Goal: Find specific page/section: Find specific page/section

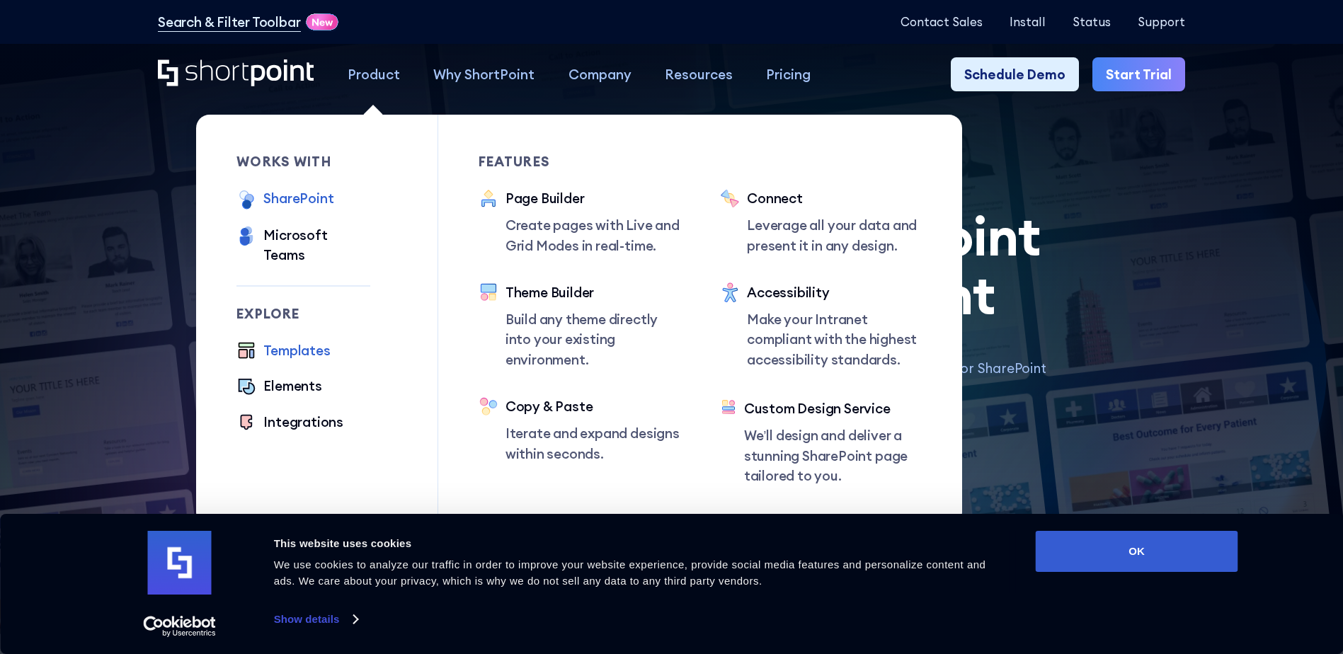
click at [286, 200] on div "SharePoint" at bounding box center [298, 198] width 70 height 20
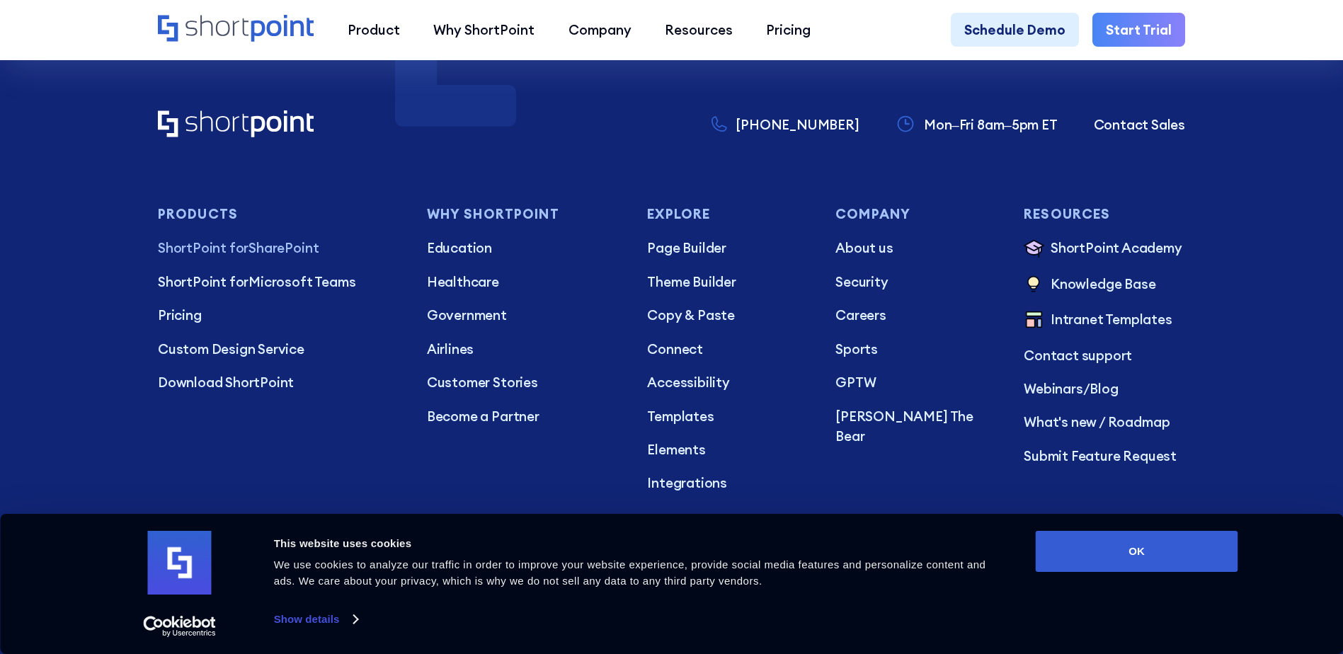
scroll to position [3681, 0]
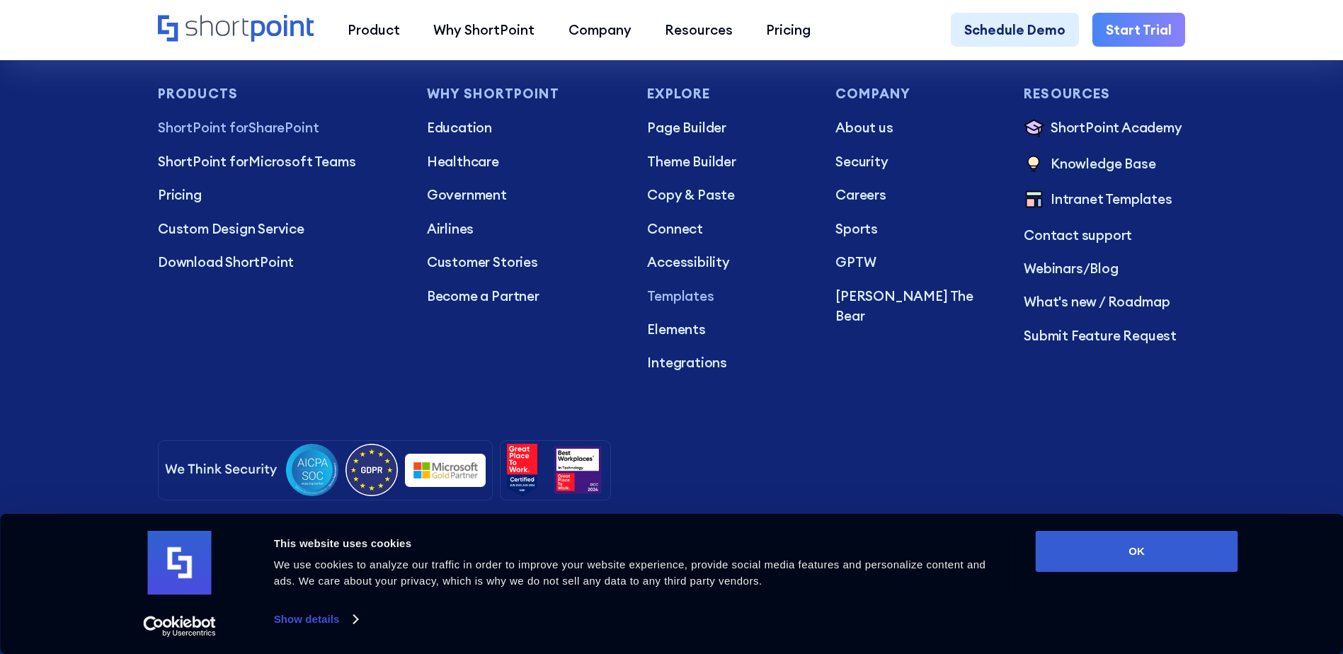
click at [680, 304] on p "Templates" at bounding box center [727, 296] width 161 height 20
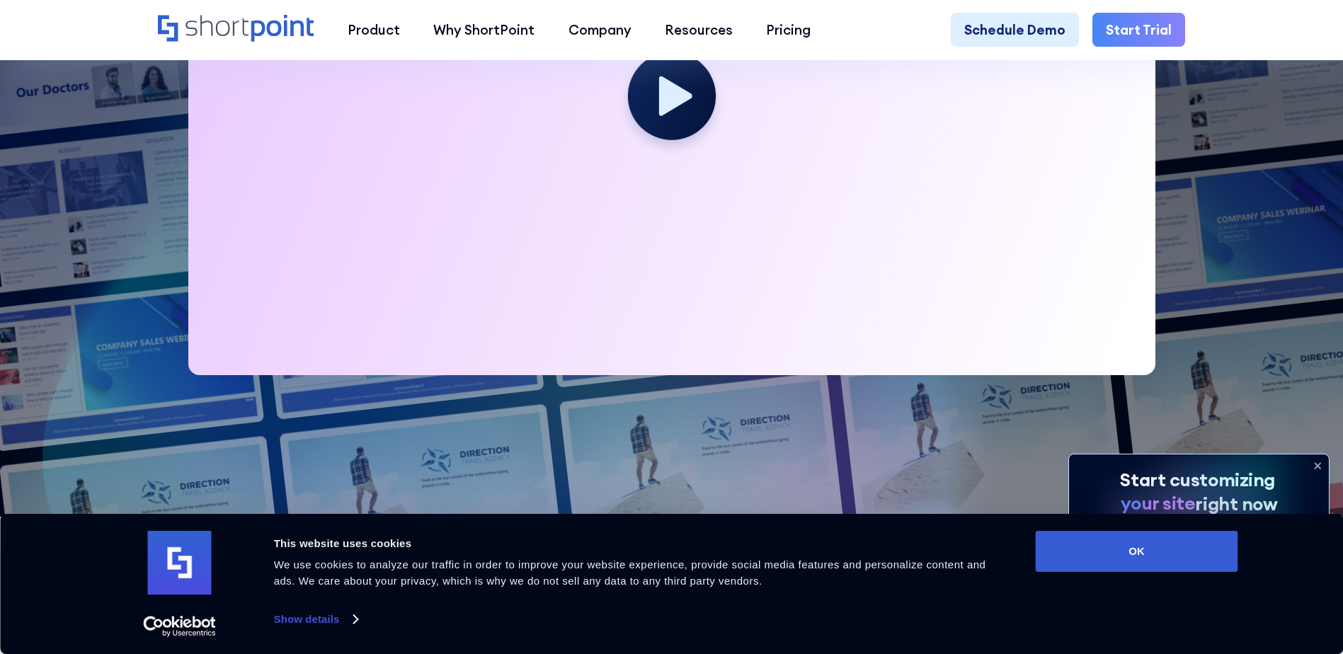
scroll to position [991, 0]
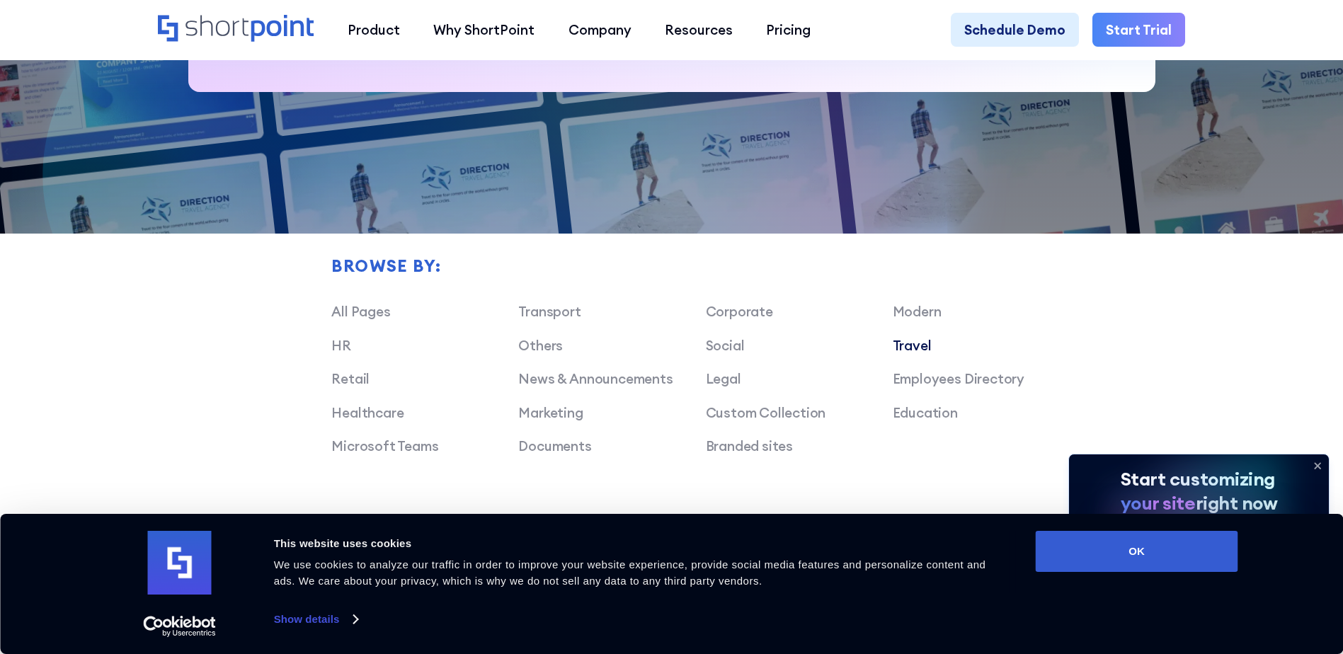
click at [898, 354] on link "Travel" at bounding box center [912, 345] width 39 height 17
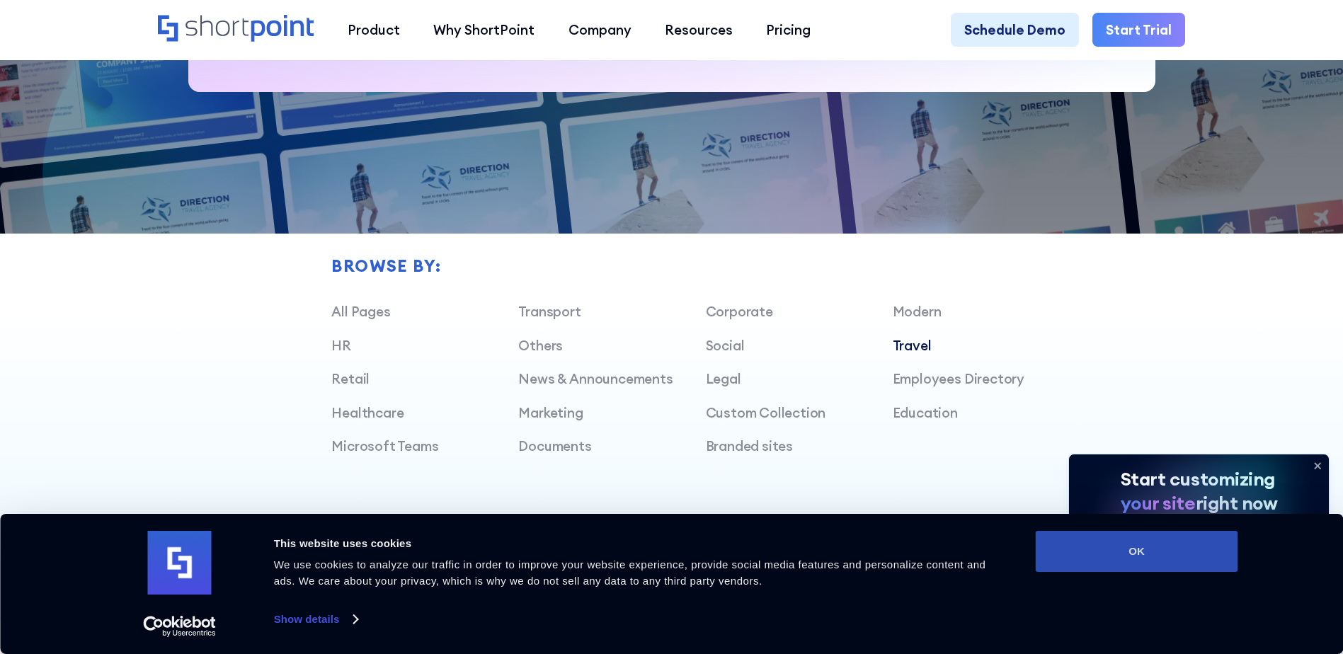
click at [1152, 544] on button "OK" at bounding box center [1137, 551] width 202 height 41
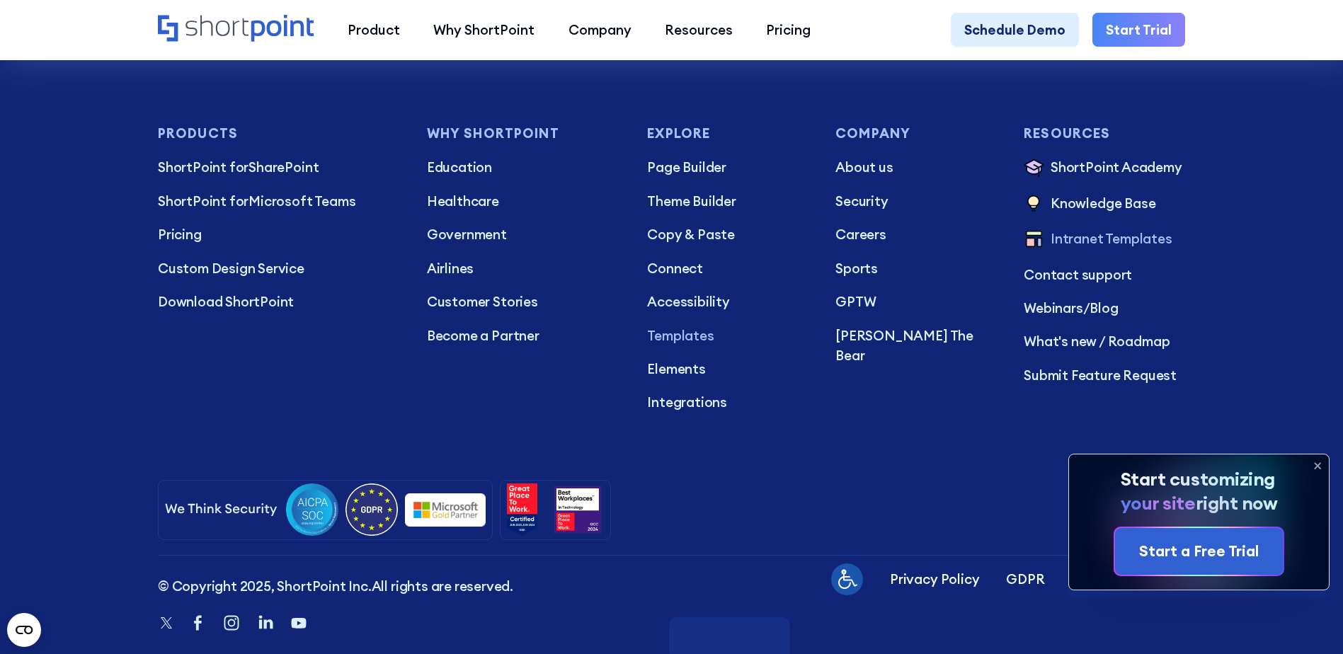
scroll to position [4035, 0]
